Goal: Task Accomplishment & Management: Complete application form

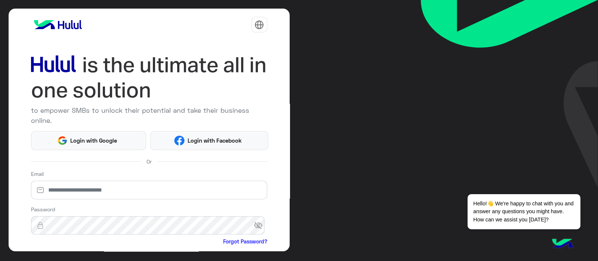
scroll to position [77, 0]
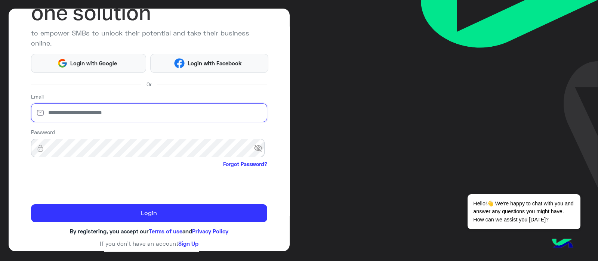
type input "**********"
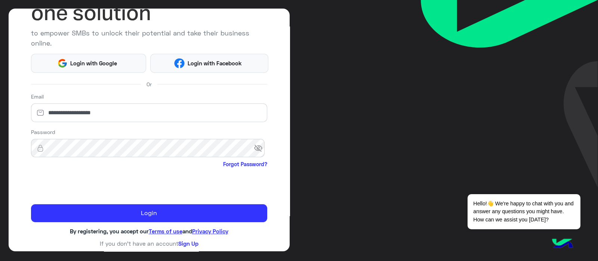
click at [14, 189] on div "**********" at bounding box center [149, 130] width 281 height 243
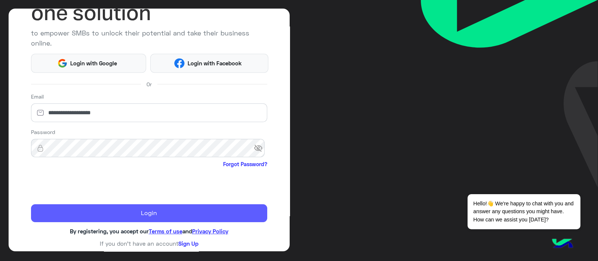
click at [59, 221] on button "Login" at bounding box center [149, 213] width 236 height 18
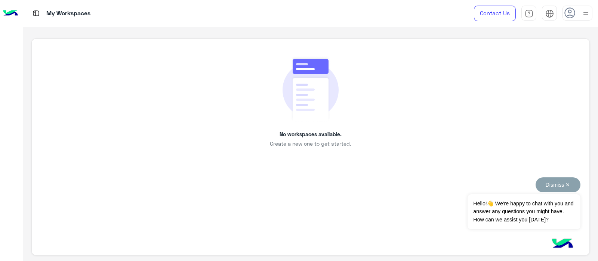
click at [547, 193] on div "Dismiss ✕ Hello!👋 We're happy to chat with you and answer any questions you mig…" at bounding box center [523, 203] width 112 height 52
click at [558, 185] on button "Dismiss ✕" at bounding box center [557, 184] width 45 height 15
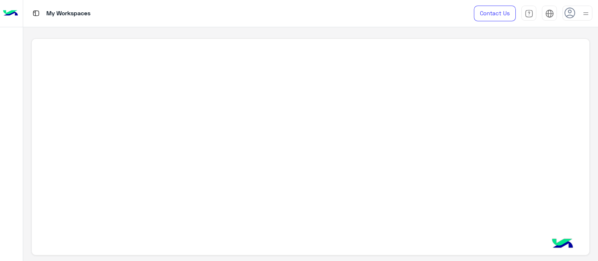
drag, startPoint x: 275, startPoint y: 133, endPoint x: 340, endPoint y: 142, distance: 66.0
click at [350, 144] on div at bounding box center [310, 146] width 558 height 217
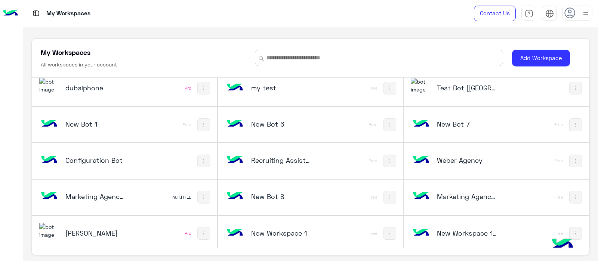
scroll to position [43, 0]
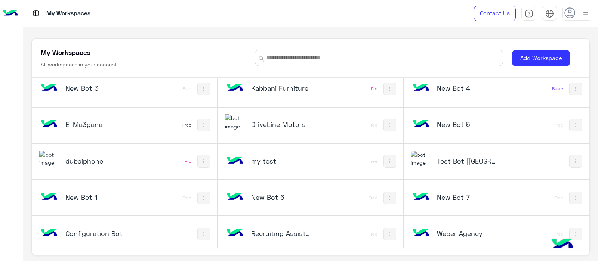
click at [439, 155] on div "Test Bot [[GEOGRAPHIC_DATA]]" at bounding box center [461, 162] width 103 height 22
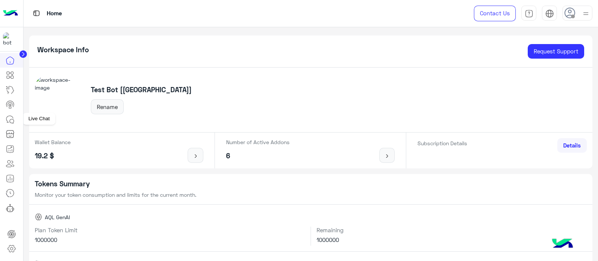
click at [16, 124] on link at bounding box center [10, 119] width 20 height 15
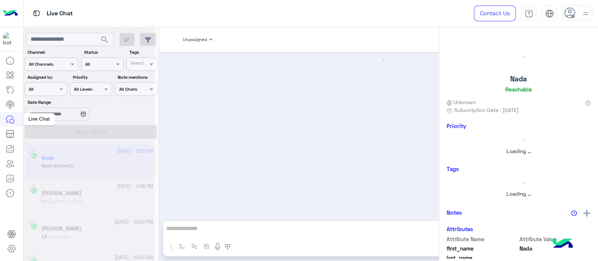
click at [7, 99] on link at bounding box center [10, 104] width 20 height 15
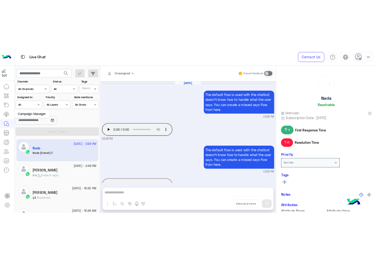
scroll to position [323, 0]
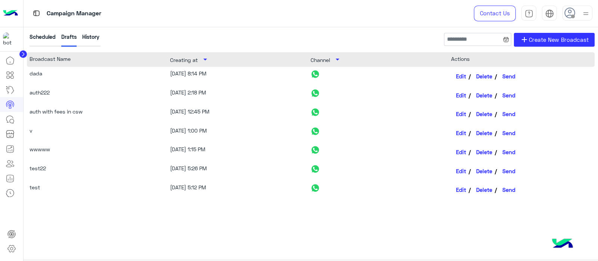
click at [87, 34] on div "History" at bounding box center [90, 40] width 17 height 14
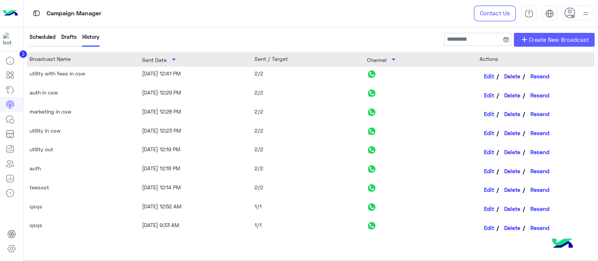
click at [539, 45] on link "add Create New Broadcast" at bounding box center [554, 40] width 81 height 14
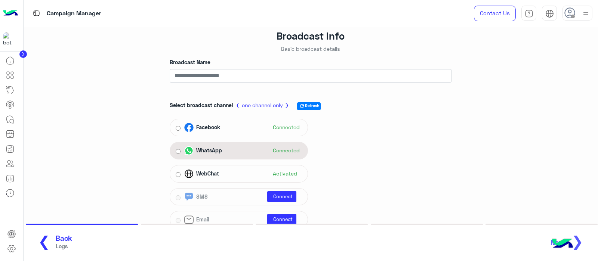
click at [205, 155] on div "WhatsApp" at bounding box center [204, 150] width 41 height 9
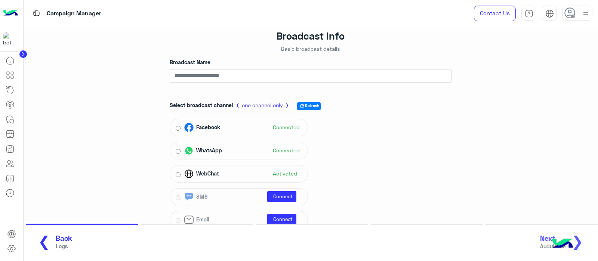
click at [190, 66] on label "Broadcast Name" at bounding box center [190, 62] width 41 height 8
click at [190, 69] on input "Broadcast Name" at bounding box center [311, 75] width 282 height 13
click at [190, 72] on input "Broadcast Name" at bounding box center [311, 75] width 282 height 13
type input "**********"
click at [437, 163] on div "Select broadcast channel ❨ one channel only ❩ refresh Refresh Facebook Connecte…" at bounding box center [311, 163] width 282 height 135
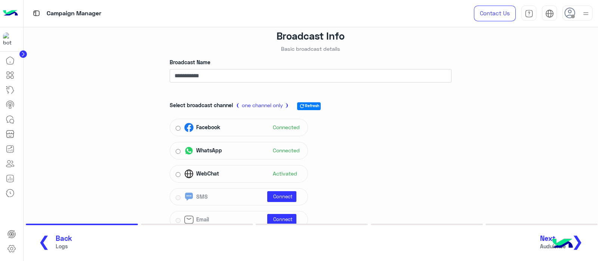
click at [545, 232] on section "❮ Back Logs Next Auduience ❯" at bounding box center [311, 242] width 574 height 37
click at [545, 236] on span "Next" at bounding box center [553, 238] width 26 height 9
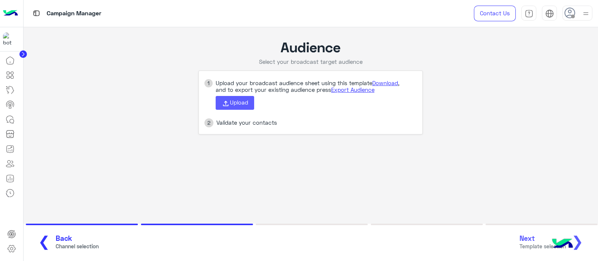
click at [233, 103] on span "Upload" at bounding box center [239, 102] width 18 height 7
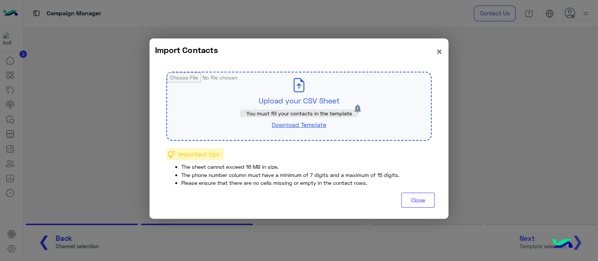
click at [292, 95] on input "file" at bounding box center [299, 106] width 264 height 68
type input "**********"
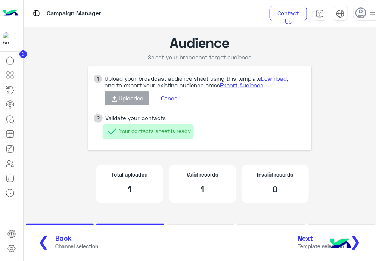
click at [275, 208] on div "Total uploaded 1 Valid records 1 Invalid records 0" at bounding box center [200, 184] width 224 height 55
click at [307, 243] on span "Template selection" at bounding box center [321, 246] width 46 height 8
click at [169, 101] on button "Cancel" at bounding box center [169, 98] width 29 height 13
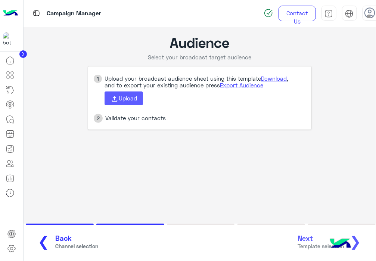
click at [111, 97] on button "Upload" at bounding box center [124, 99] width 38 height 14
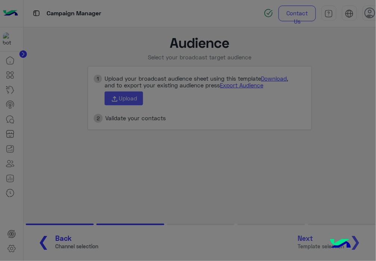
click at [115, 98] on input "file" at bounding box center [188, 88] width 264 height 68
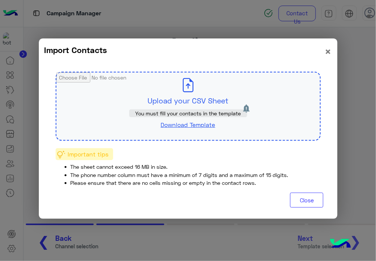
type input "**********"
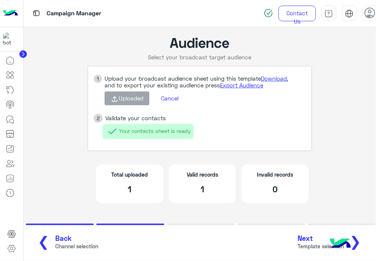
click at [314, 241] on span "Next" at bounding box center [321, 238] width 46 height 9
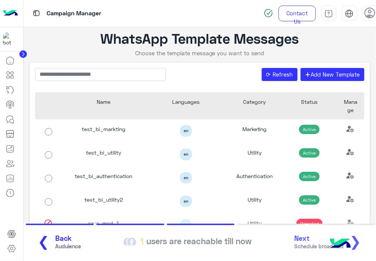
click at [53, 256] on section "❮ Back Auduience 1 users are reachable till now Next Schedule broadcast ❯" at bounding box center [200, 242] width 353 height 37
click at [56, 235] on span "Back" at bounding box center [69, 238] width 26 height 9
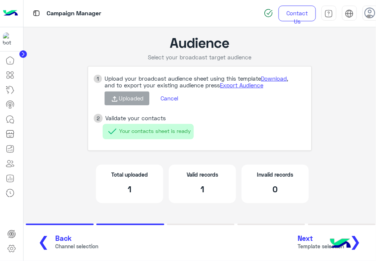
click at [171, 95] on button "Cancel" at bounding box center [169, 98] width 29 height 13
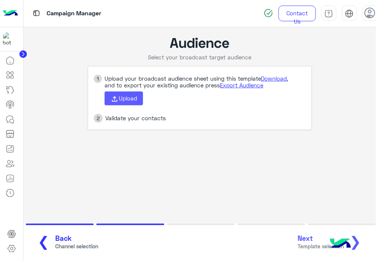
click at [119, 96] on span "Upload" at bounding box center [128, 98] width 18 height 7
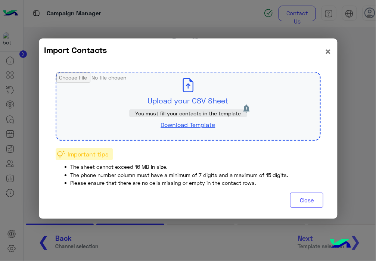
click at [138, 81] on input "file" at bounding box center [188, 106] width 264 height 68
type input "**********"
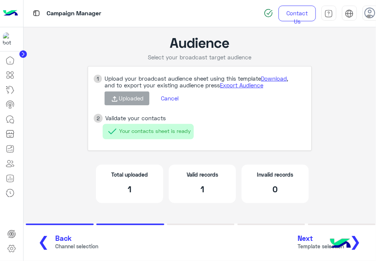
click at [308, 243] on span "Template selection" at bounding box center [321, 246] width 46 height 8
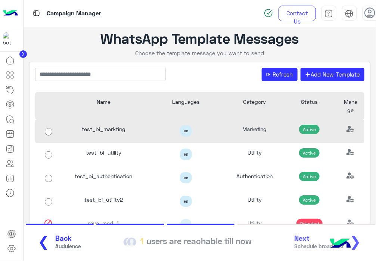
click at [145, 128] on div "en" at bounding box center [186, 132] width 83 height 24
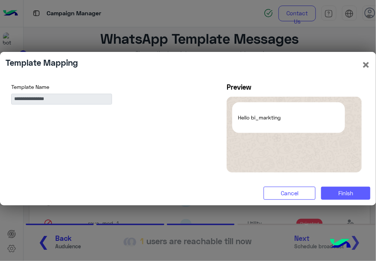
click at [340, 190] on span "Finish" at bounding box center [345, 193] width 15 height 7
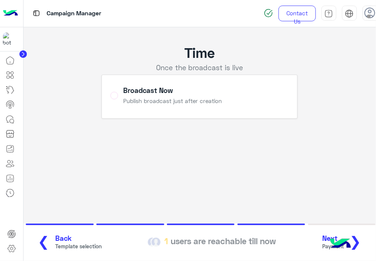
click at [329, 237] on span "Next" at bounding box center [333, 238] width 22 height 9
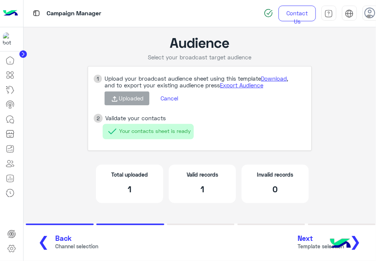
click at [173, 100] on button "Cancel" at bounding box center [169, 98] width 29 height 13
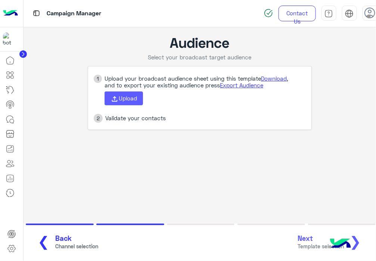
click at [131, 102] on button "Upload" at bounding box center [124, 99] width 38 height 14
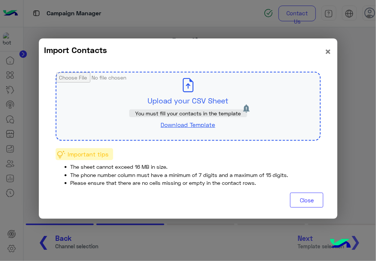
click at [160, 99] on input "file" at bounding box center [188, 106] width 264 height 68
type input "**********"
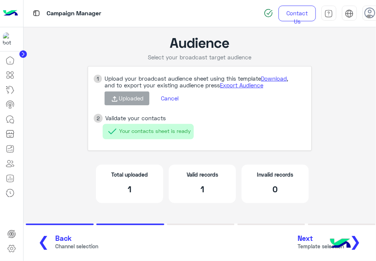
click at [316, 253] on section "❮ Back Channel selection Next Template selection ❯" at bounding box center [200, 242] width 353 height 37
click at [306, 238] on span "Next" at bounding box center [321, 238] width 46 height 9
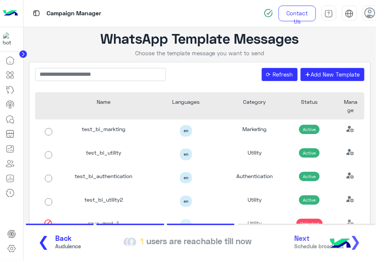
click at [58, 233] on button "❮ Back Auduience" at bounding box center [56, 242] width 53 height 21
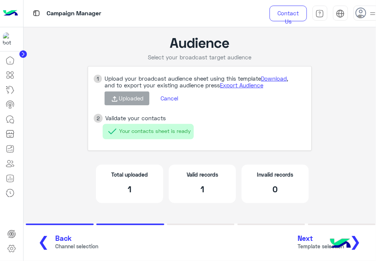
click at [169, 94] on button "Cancel" at bounding box center [169, 98] width 29 height 13
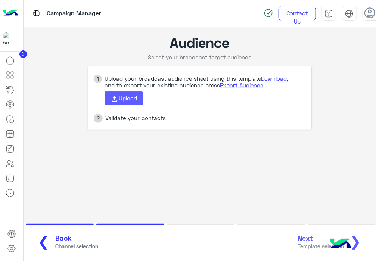
click at [131, 95] on span "Upload" at bounding box center [128, 98] width 18 height 7
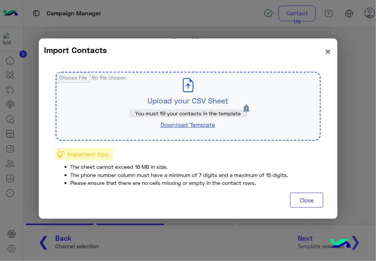
click at [161, 79] on input "file" at bounding box center [188, 106] width 264 height 68
type input "**********"
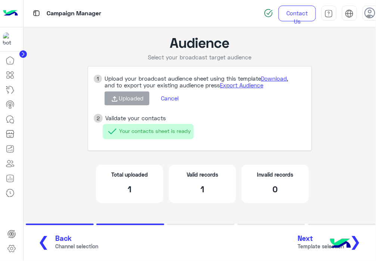
click at [312, 238] on span "Next" at bounding box center [321, 238] width 46 height 9
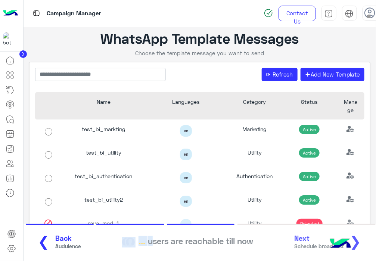
drag, startPoint x: 148, startPoint y: 244, endPoint x: 136, endPoint y: 244, distance: 12.0
click at [136, 244] on div "... users are reachable till now" at bounding box center [188, 242] width 137 height 21
click at [49, 235] on button "❮ Back Auduience" at bounding box center [56, 242] width 53 height 21
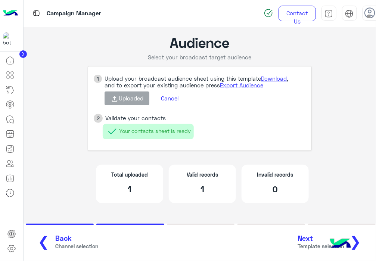
click at [142, 74] on ul "1 Upload your broadcast audience sheet using this template Download , and to ex…" at bounding box center [200, 108] width 224 height 85
click at [171, 102] on button "Cancel" at bounding box center [169, 98] width 29 height 13
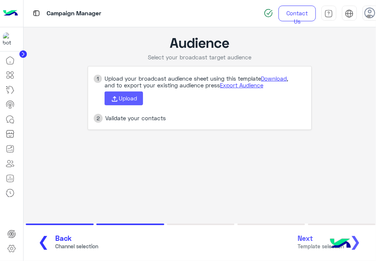
click at [125, 93] on button "Upload" at bounding box center [124, 99] width 38 height 14
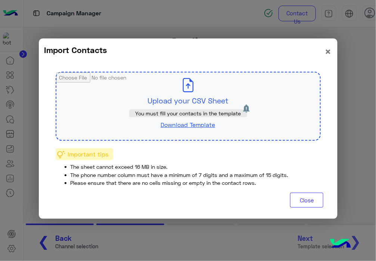
click at [117, 79] on input "file" at bounding box center [188, 106] width 264 height 68
type input "**********"
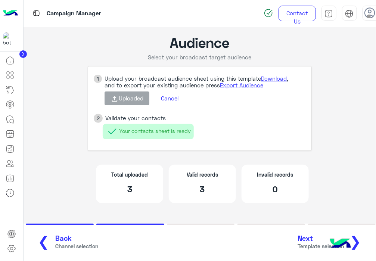
click at [304, 238] on span "Next" at bounding box center [321, 238] width 46 height 9
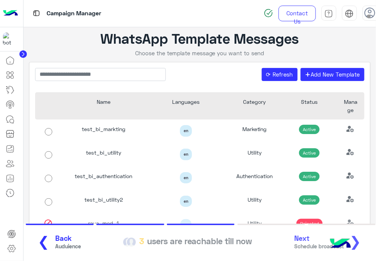
click at [45, 243] on button "❮ Back Auduience" at bounding box center [56, 242] width 53 height 21
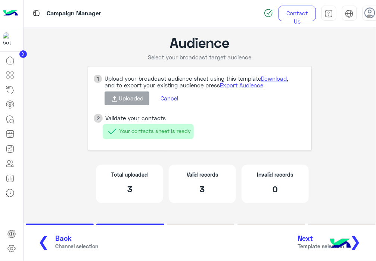
click at [174, 100] on button "Cancel" at bounding box center [169, 98] width 29 height 13
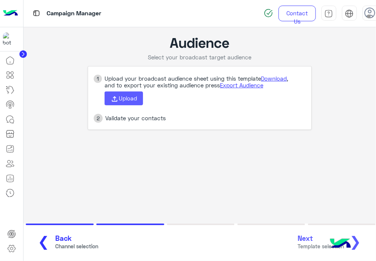
click at [126, 102] on button "Upload" at bounding box center [124, 99] width 38 height 14
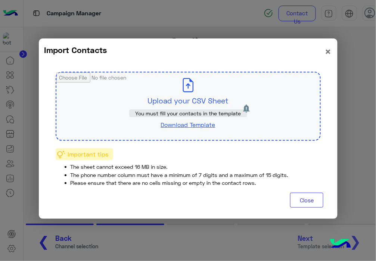
click at [153, 117] on div "Upload your CSV Sheet You must fill your contacts in the template Download Temp…" at bounding box center [188, 106] width 265 height 69
click at [116, 87] on input "file" at bounding box center [188, 106] width 264 height 68
type input "**********"
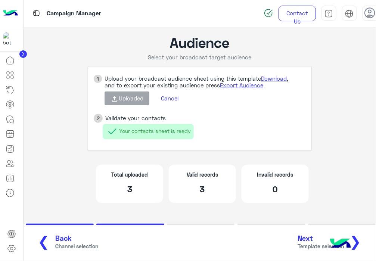
click at [314, 242] on span "Template selection" at bounding box center [321, 246] width 46 height 8
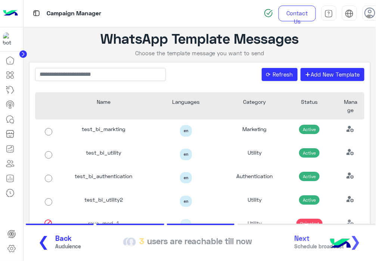
click at [49, 235] on button "❮ Back Auduience" at bounding box center [56, 242] width 53 height 21
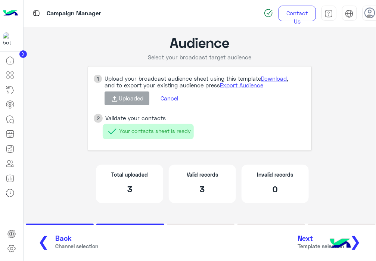
click at [170, 100] on button "Cancel" at bounding box center [169, 98] width 29 height 13
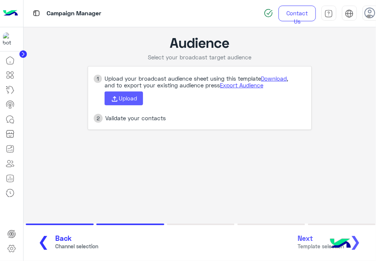
click at [128, 97] on span "Upload" at bounding box center [128, 98] width 18 height 7
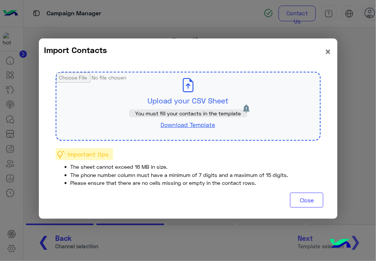
click at [146, 93] on input "file" at bounding box center [188, 106] width 264 height 68
type input "**********"
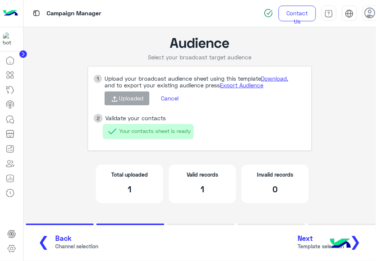
click at [310, 242] on span "Next" at bounding box center [321, 238] width 46 height 9
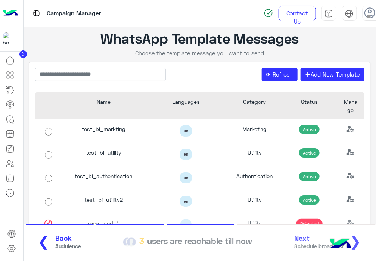
click at [304, 238] on div "❮ Back Auduience 3 users are reachable till now Next Schedule broadcast ❯" at bounding box center [200, 242] width 340 height 21
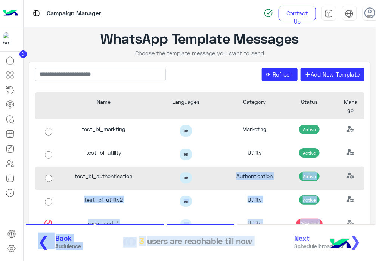
drag, startPoint x: 281, startPoint y: 230, endPoint x: 190, endPoint y: 169, distance: 109.8
click at [204, 176] on app-broadcast-wa-creation "WhatsApp Template Messages Choose the template message you want to send ⟳ Refre…" at bounding box center [200, 130] width 353 height 207
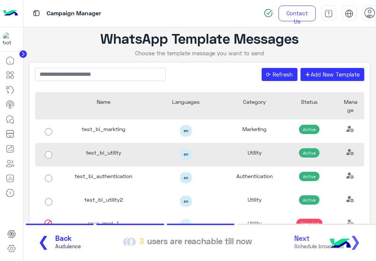
click at [130, 145] on div "test_bi_utility" at bounding box center [103, 155] width 83 height 24
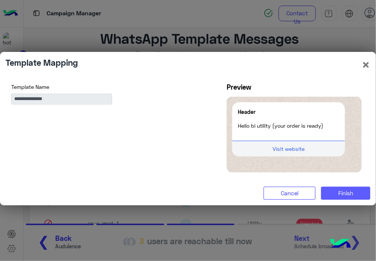
click at [351, 198] on button "Finish" at bounding box center [345, 193] width 49 height 13
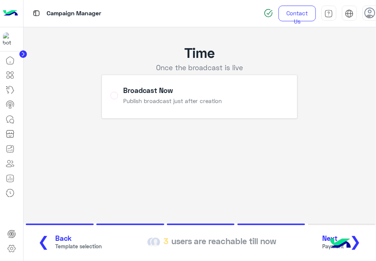
click at [325, 242] on button "Next Payment ❯" at bounding box center [344, 242] width 49 height 21
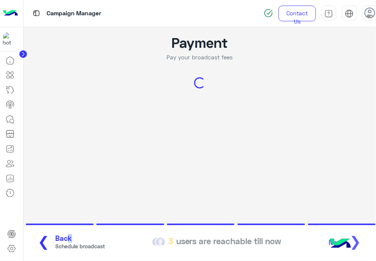
click at [62, 232] on section "❮ Back Schedule broadcast 3 users are reachable till now Next ❯" at bounding box center [200, 242] width 353 height 37
click at [62, 232] on button "❮ Back Schedule broadcast" at bounding box center [68, 242] width 77 height 21
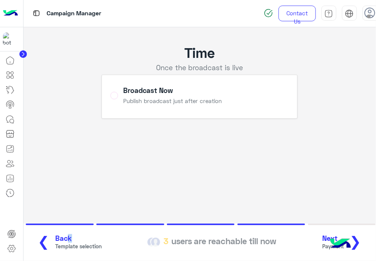
click at [56, 238] on span "Back" at bounding box center [79, 238] width 46 height 9
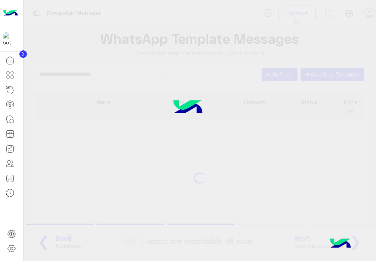
click at [86, 171] on div at bounding box center [188, 130] width 376 height 261
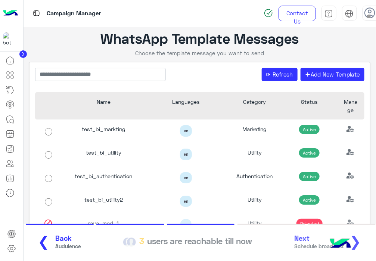
click at [49, 244] on button "❮ Back Auduience" at bounding box center [56, 242] width 53 height 21
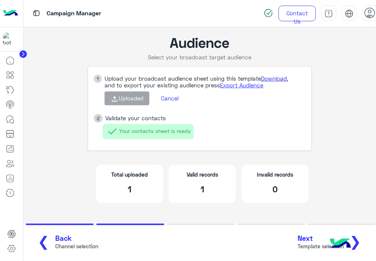
click at [276, 77] on link "Download" at bounding box center [274, 78] width 26 height 7
click at [164, 94] on button "Cancel" at bounding box center [169, 98] width 29 height 13
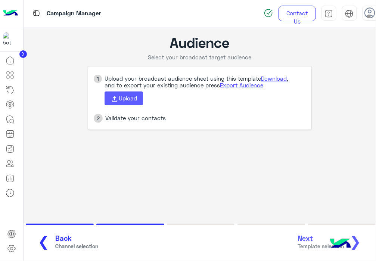
click at [113, 102] on icon at bounding box center [115, 99] width 8 height 8
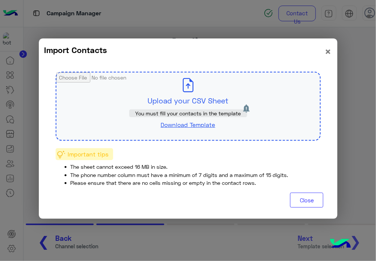
click at [156, 101] on input "file" at bounding box center [188, 106] width 264 height 68
type input "**********"
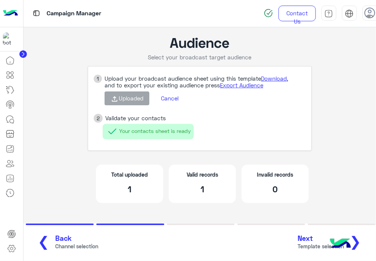
click at [312, 245] on span "Template selection" at bounding box center [321, 246] width 46 height 8
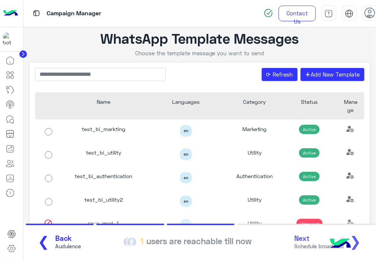
click at [64, 241] on span "Back" at bounding box center [69, 238] width 26 height 9
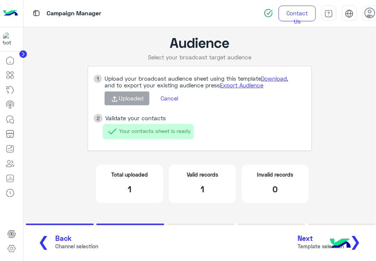
click at [170, 94] on button "Cancel" at bounding box center [169, 98] width 29 height 13
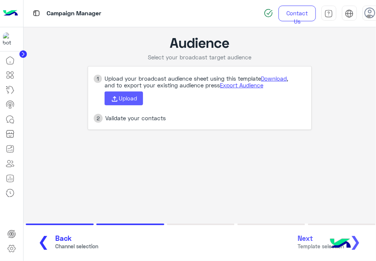
click at [120, 96] on span "Upload" at bounding box center [128, 98] width 18 height 7
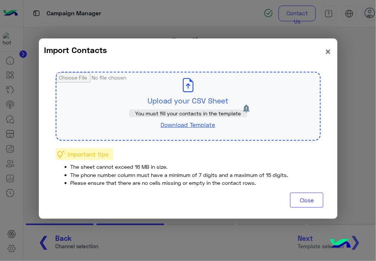
click at [169, 101] on input "file" at bounding box center [188, 106] width 264 height 68
type input "**********"
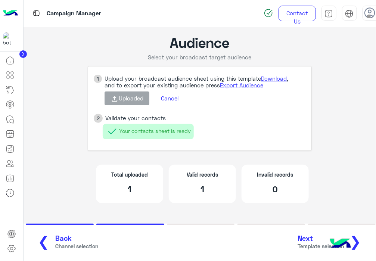
click at [308, 244] on span "Template selection" at bounding box center [321, 246] width 46 height 8
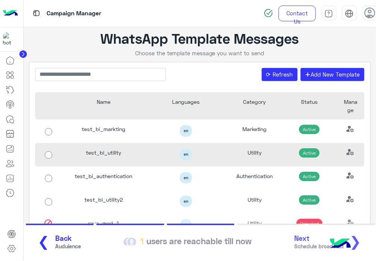
click at [80, 150] on div "test_bi_utility" at bounding box center [103, 155] width 83 height 24
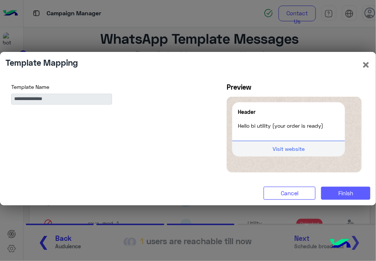
click at [357, 195] on button "Finish" at bounding box center [345, 193] width 49 height 13
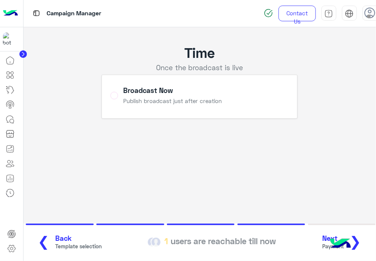
click at [327, 245] on button "Next Payment ❯" at bounding box center [344, 242] width 49 height 21
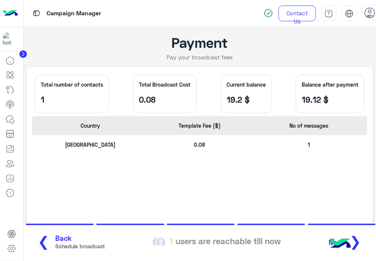
click at [360, 236] on span "❯" at bounding box center [356, 241] width 12 height 17
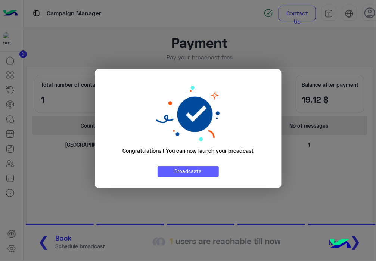
click at [183, 174] on link "Broadcasts" at bounding box center [188, 171] width 61 height 11
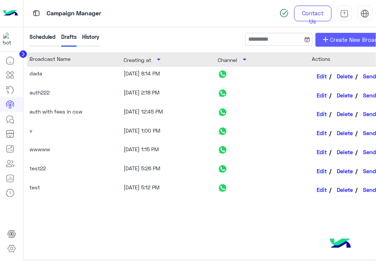
click at [337, 43] on span "Create New Broadcast" at bounding box center [361, 39] width 60 height 9
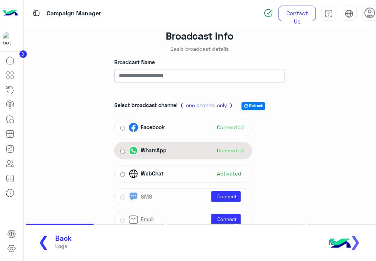
click at [139, 151] on div "WhatsApp" at bounding box center [149, 150] width 41 height 9
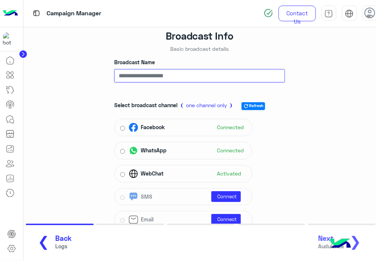
click at [154, 76] on input "Broadcast Name" at bounding box center [199, 75] width 171 height 13
click at [46, 240] on button "❮ Back Logs" at bounding box center [52, 242] width 44 height 21
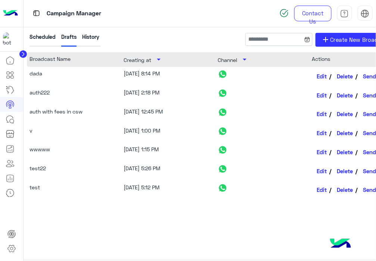
click at [75, 28] on div "Scheduled Drafts History add Create New Broadcast Broadcast Name Creating at ar…" at bounding box center [212, 156] width 376 height 259
click at [79, 31] on div "Scheduled Drafts History add Create New Broadcast Broadcast Name Creating at ar…" at bounding box center [212, 156] width 376 height 259
click at [82, 33] on div "History" at bounding box center [90, 40] width 17 height 14
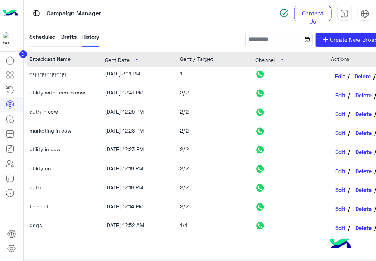
click at [339, 77] on link "Edit" at bounding box center [340, 76] width 19 height 13
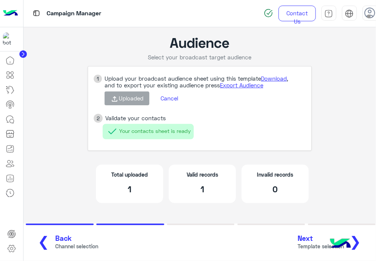
click at [174, 102] on button "Cancel" at bounding box center [169, 98] width 29 height 13
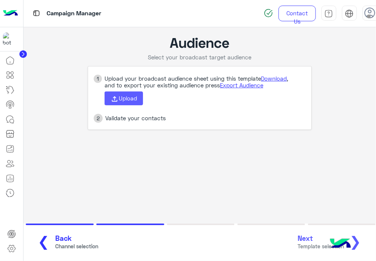
click at [131, 99] on span "Upload" at bounding box center [128, 98] width 18 height 7
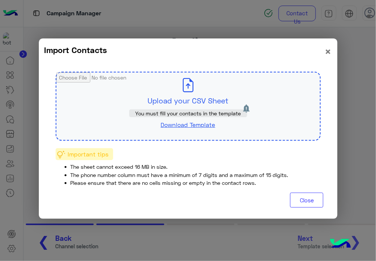
click at [178, 87] on input "file" at bounding box center [188, 106] width 264 height 68
type input "**********"
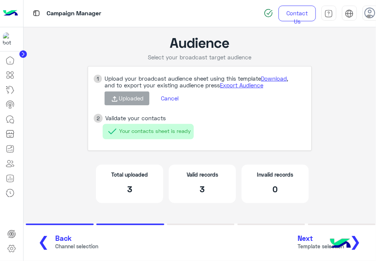
click at [309, 242] on span "Template selection" at bounding box center [321, 246] width 46 height 8
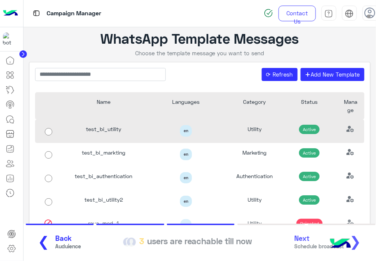
click at [131, 130] on div "test_bi_utility" at bounding box center [103, 132] width 83 height 24
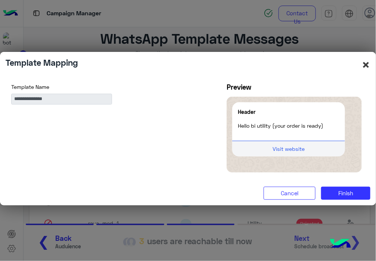
click at [366, 62] on button "×" at bounding box center [366, 65] width 9 height 14
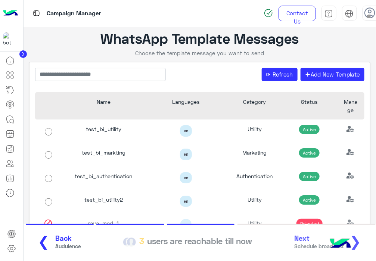
click at [47, 240] on button "❮ Back Auduience" at bounding box center [56, 242] width 53 height 21
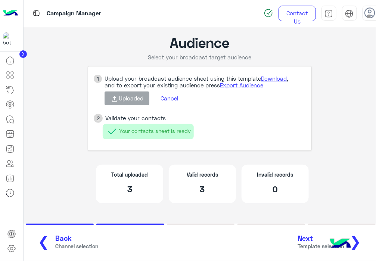
click at [169, 97] on button "Cancel" at bounding box center [169, 98] width 29 height 13
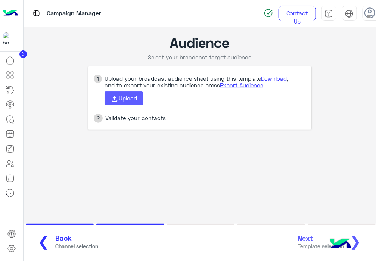
click at [132, 96] on span "Upload" at bounding box center [128, 98] width 18 height 7
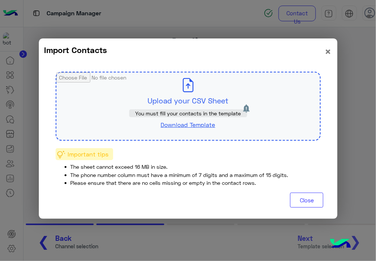
click at [147, 100] on input "file" at bounding box center [188, 106] width 264 height 68
type input "**********"
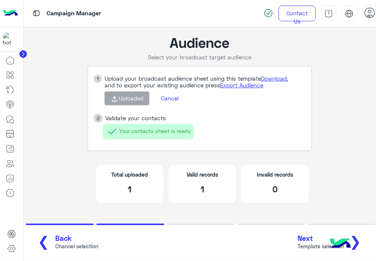
click at [312, 243] on span "Template selection" at bounding box center [321, 246] width 46 height 8
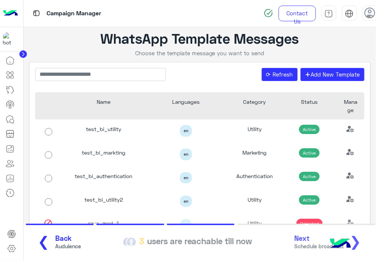
click at [312, 243] on div "❮ Back Auduience 3 users are reachable till now Next Schedule broadcast ❯" at bounding box center [200, 242] width 340 height 21
click at [61, 234] on button "❮ Back Auduience" at bounding box center [56, 242] width 53 height 21
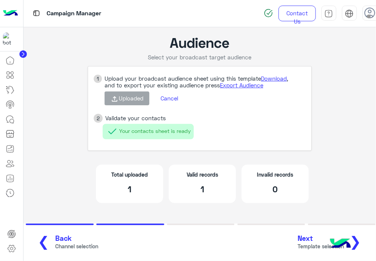
click at [163, 100] on button "Cancel" at bounding box center [169, 98] width 29 height 13
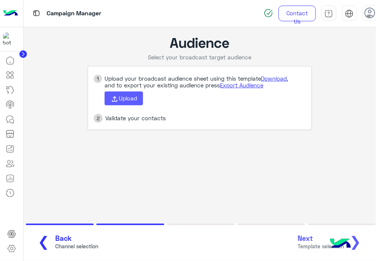
click at [121, 96] on span "Upload" at bounding box center [128, 98] width 18 height 7
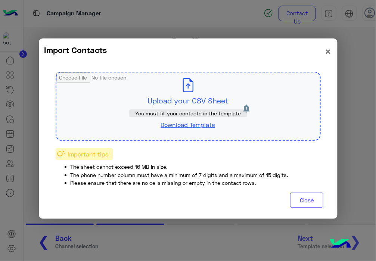
click at [121, 96] on input "file" at bounding box center [188, 106] width 264 height 68
type input "**********"
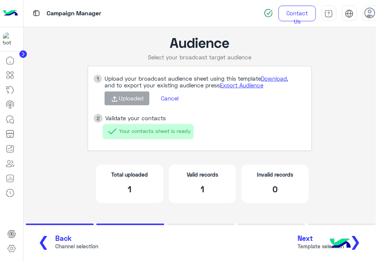
click at [310, 244] on span "Template selection" at bounding box center [321, 246] width 46 height 8
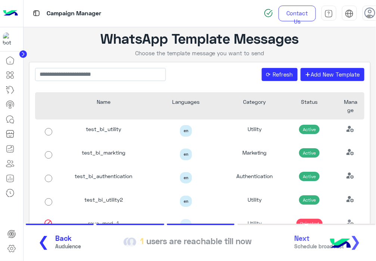
click at [59, 240] on span "Back" at bounding box center [69, 238] width 26 height 9
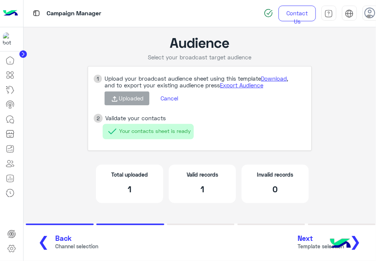
click at [166, 99] on button "Cancel" at bounding box center [169, 98] width 29 height 13
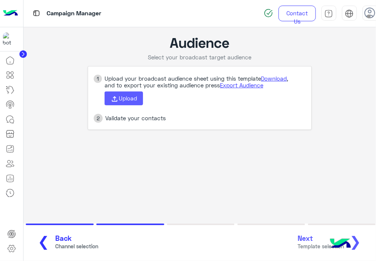
click at [127, 94] on button "Upload" at bounding box center [124, 99] width 38 height 14
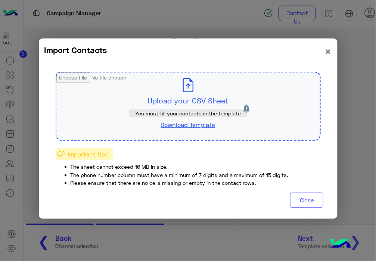
click at [142, 93] on input "file" at bounding box center [188, 106] width 264 height 68
type input "**********"
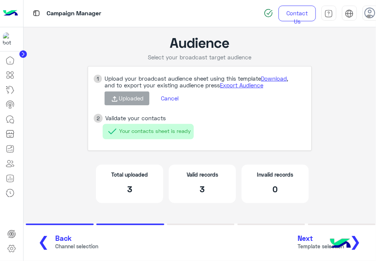
click at [304, 246] on span "Template selection" at bounding box center [321, 246] width 46 height 8
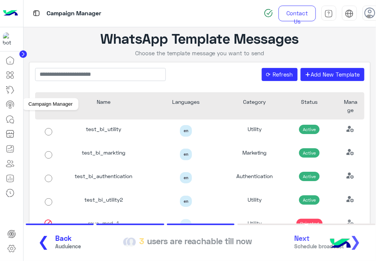
click at [7, 104] on icon at bounding box center [10, 104] width 9 height 9
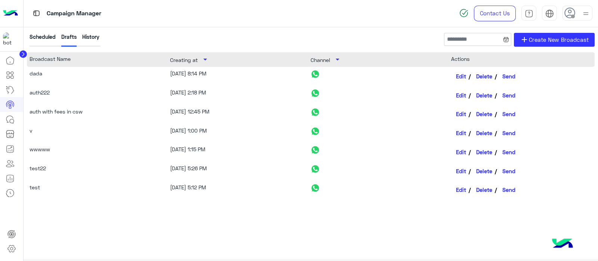
click at [92, 40] on div "History" at bounding box center [90, 40] width 17 height 14
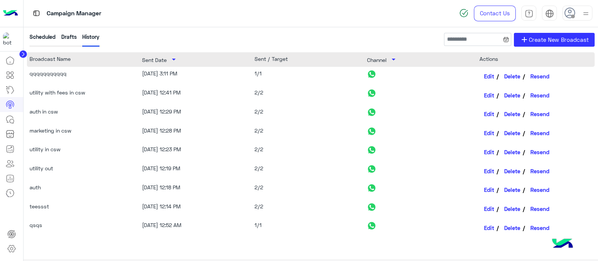
click at [68, 40] on div "Drafts" at bounding box center [68, 40] width 15 height 14
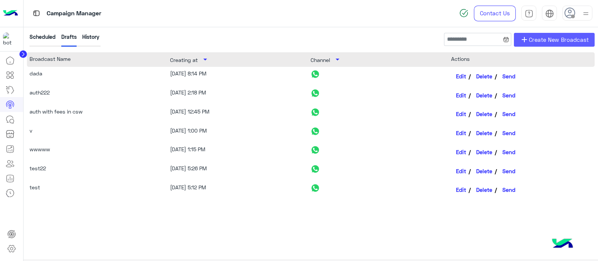
click at [376, 34] on link "add Create New Broadcast" at bounding box center [554, 40] width 81 height 14
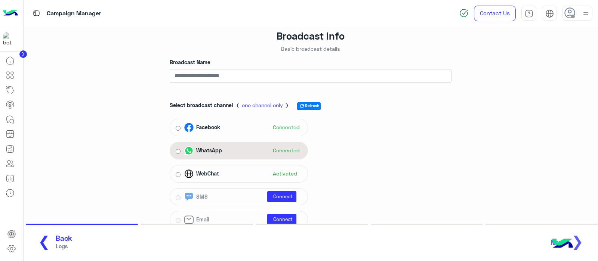
click at [222, 146] on div "WhatsApp" at bounding box center [204, 150] width 41 height 9
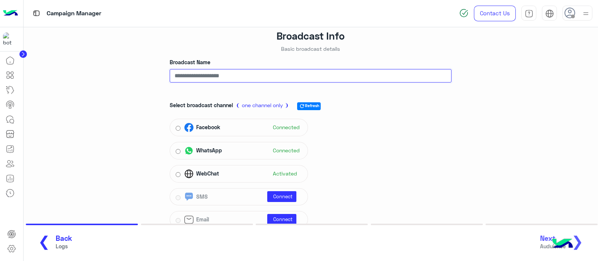
click at [184, 76] on input "Broadcast Name" at bounding box center [311, 75] width 282 height 13
type input "**********"
click at [376, 150] on div "**********" at bounding box center [311, 139] width 586 height 224
click at [376, 242] on button "Next Auduience ❯" at bounding box center [563, 242] width 53 height 21
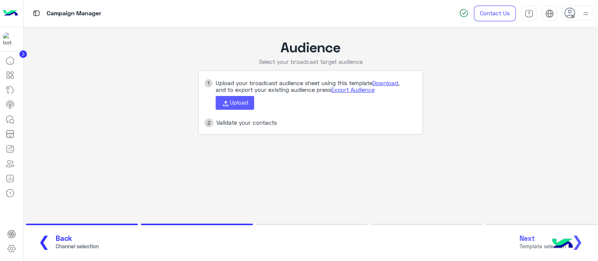
click at [232, 97] on button "Upload" at bounding box center [235, 103] width 38 height 14
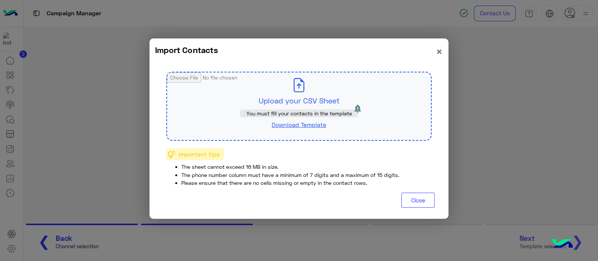
click at [284, 90] on input "file" at bounding box center [299, 106] width 264 height 68
type input "**********"
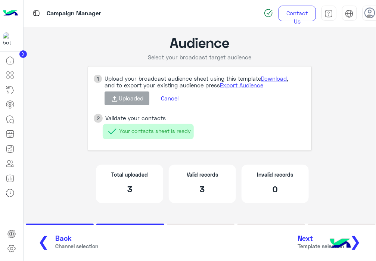
click at [312, 237] on span "Next" at bounding box center [321, 238] width 46 height 9
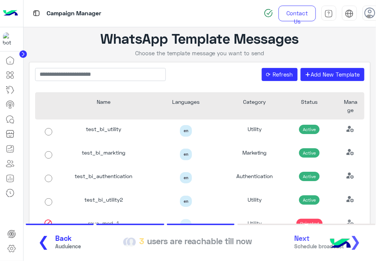
click at [310, 247] on div "❮ Back Auduience 3 users are reachable till now Next Schedule broadcast ❯" at bounding box center [200, 242] width 340 height 21
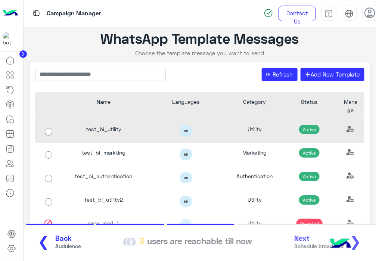
click at [125, 131] on div "test_bi_utility" at bounding box center [103, 132] width 83 height 24
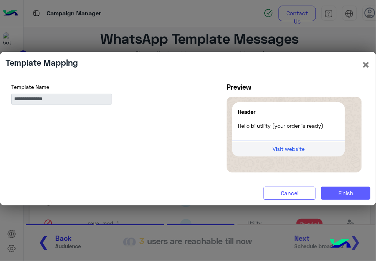
click at [333, 193] on button "Finish" at bounding box center [345, 193] width 49 height 13
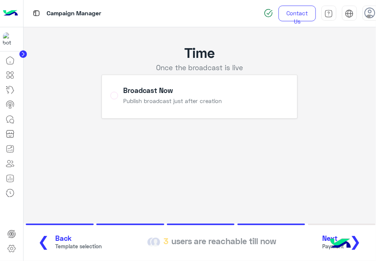
click at [328, 235] on span "Next" at bounding box center [333, 238] width 22 height 9
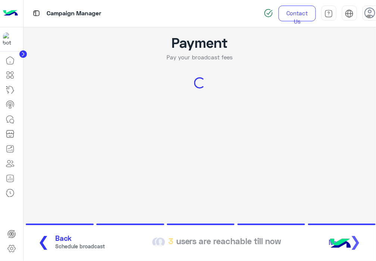
click at [56, 244] on span "Schedule broadcast" at bounding box center [81, 246] width 50 height 8
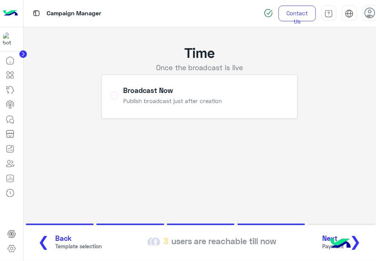
click at [56, 244] on span "Template selection" at bounding box center [79, 246] width 46 height 8
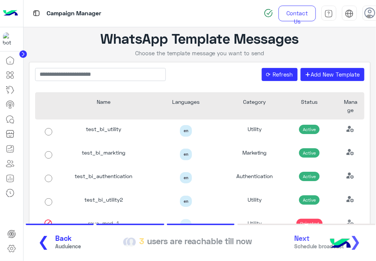
click at [60, 244] on span "Auduience" at bounding box center [69, 246] width 26 height 8
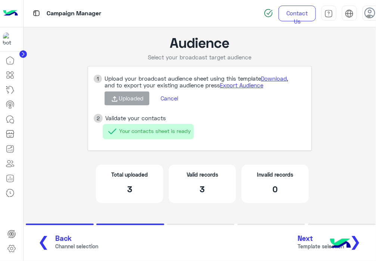
click at [168, 98] on button "Cancel" at bounding box center [169, 98] width 29 height 13
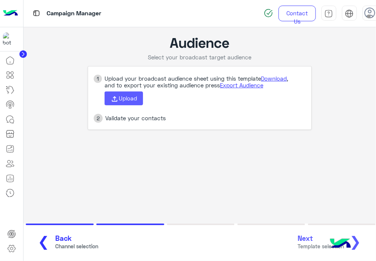
click at [121, 98] on span "Upload" at bounding box center [128, 98] width 18 height 7
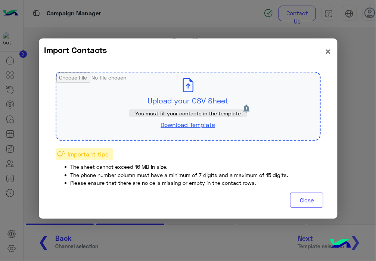
click at [151, 96] on input "file" at bounding box center [188, 106] width 264 height 68
type input "**********"
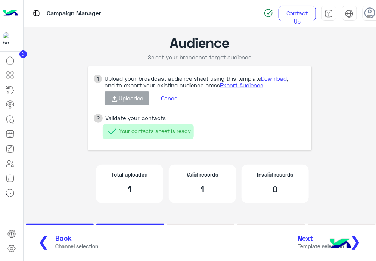
click at [316, 239] on span "Next" at bounding box center [321, 238] width 46 height 9
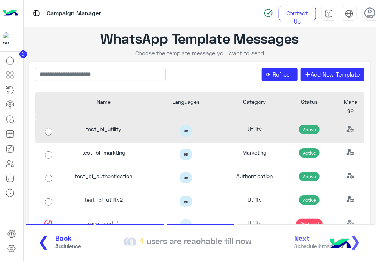
click at [101, 125] on div "test_bi_utility" at bounding box center [103, 132] width 83 height 24
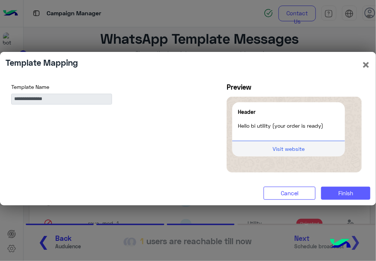
click at [334, 189] on button "Finish" at bounding box center [345, 193] width 49 height 13
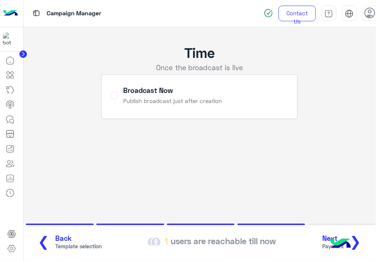
click at [329, 233] on button "Next Payment ❯" at bounding box center [344, 242] width 49 height 21
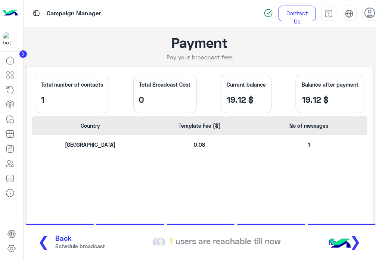
click at [273, 192] on div "Egypt 0.08 1" at bounding box center [199, 181] width 335 height 93
click at [202, 156] on div "Egypt 0.08 1" at bounding box center [199, 147] width 335 height 25
